Goal: Task Accomplishment & Management: Manage account settings

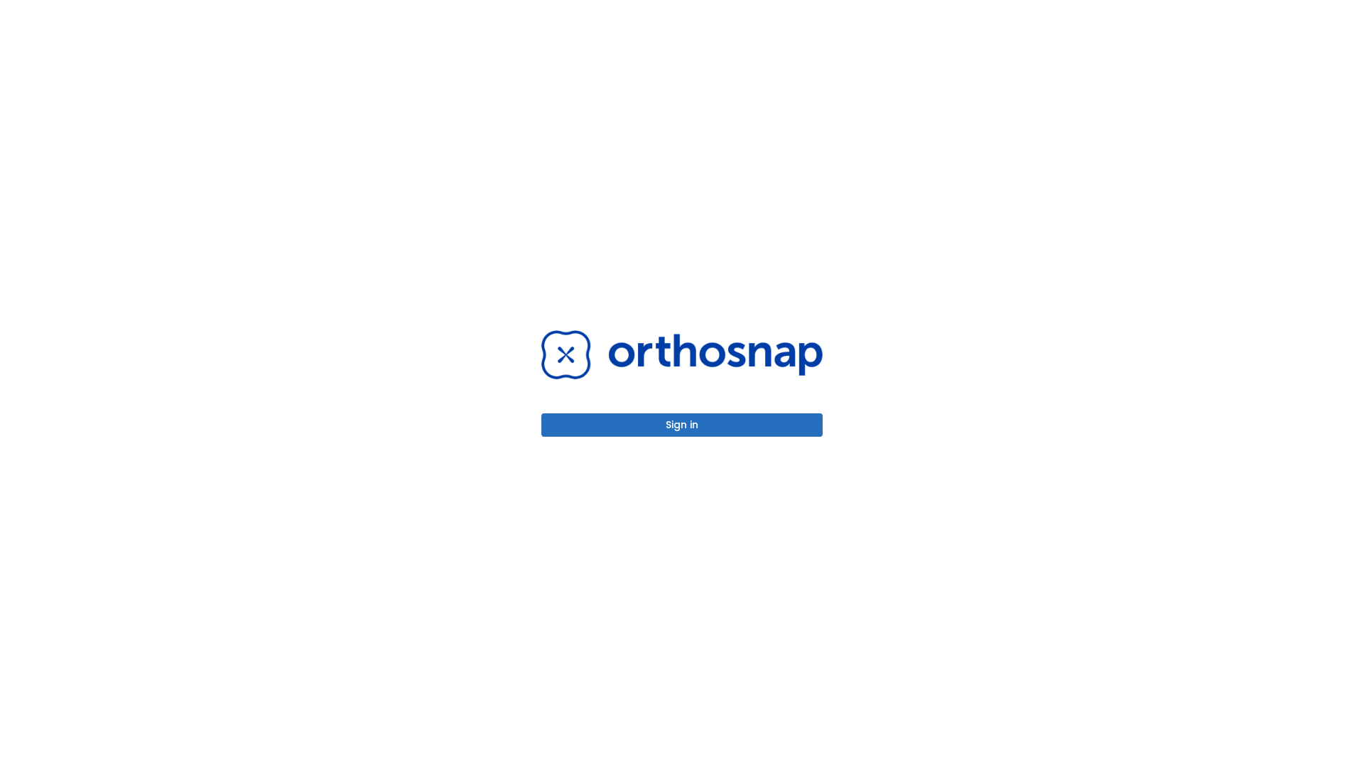
click at [682, 425] on button "Sign in" at bounding box center [681, 425] width 281 height 23
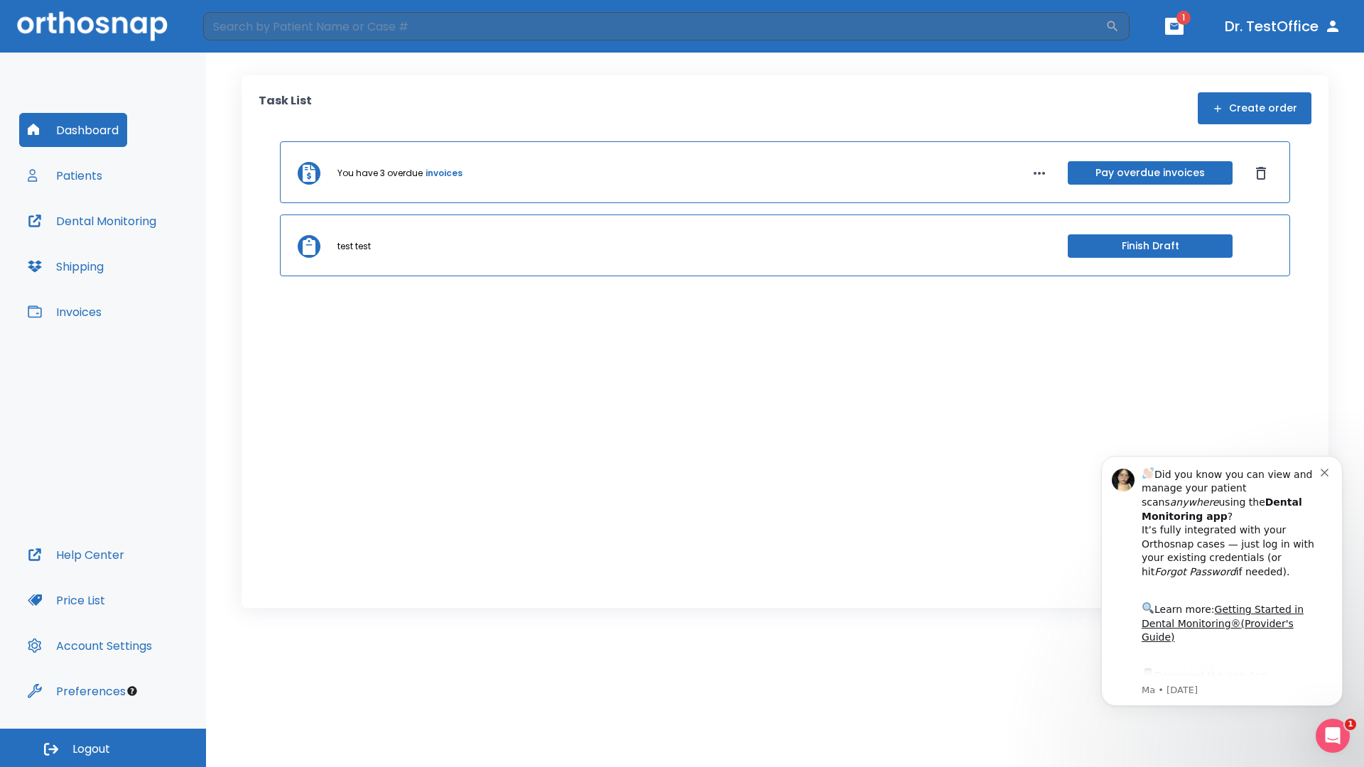
click at [103, 748] on span "Logout" at bounding box center [91, 750] width 38 height 16
